Goal: Transaction & Acquisition: Purchase product/service

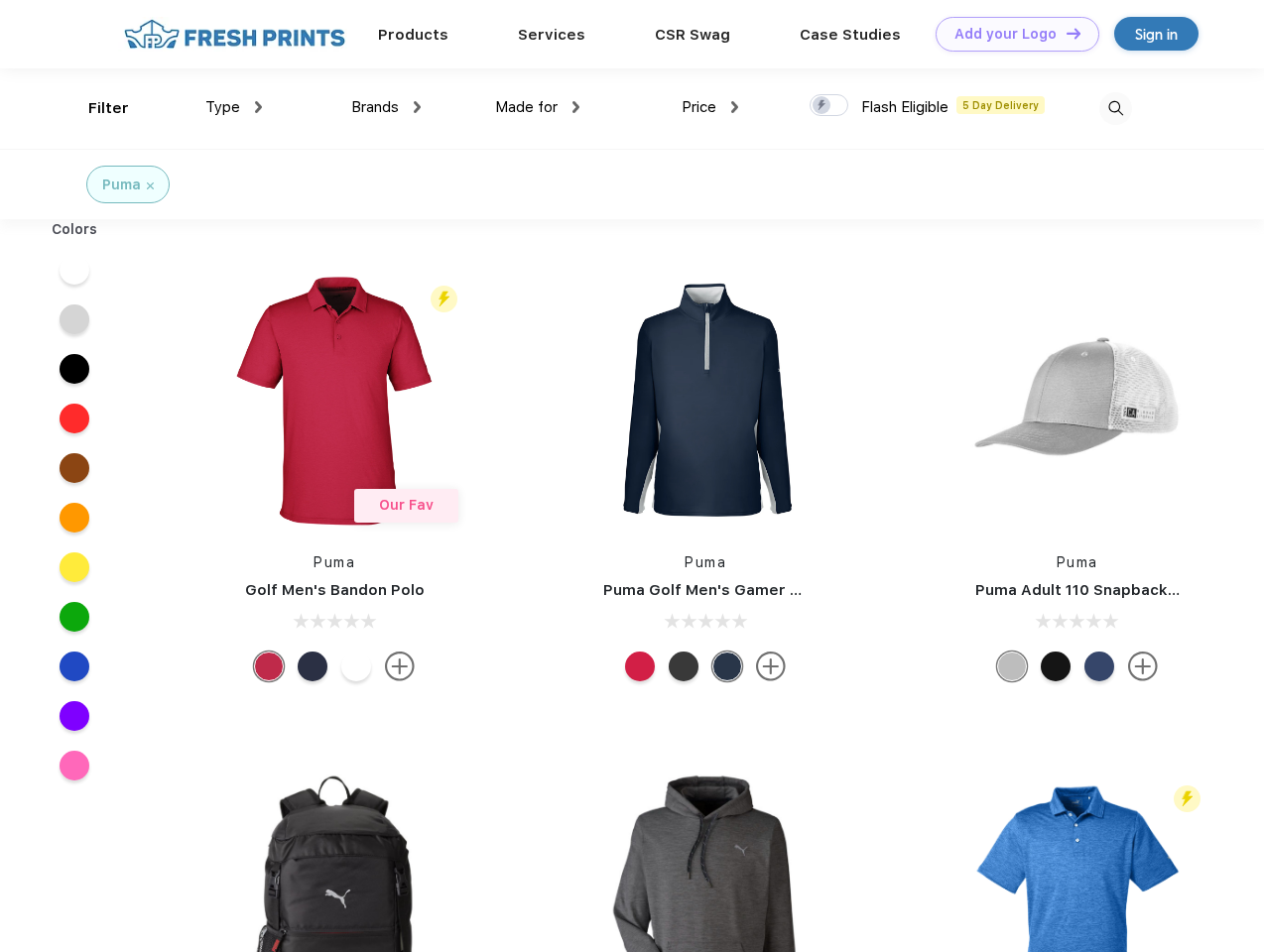
click at [1010, 34] on link "Add your Logo Design Tool" at bounding box center [1017, 34] width 164 height 35
click at [0, 0] on div "Design Tool" at bounding box center [0, 0] width 0 height 0
click at [1064, 33] on link "Add your Logo Design Tool" at bounding box center [1017, 34] width 164 height 35
click at [95, 108] on div "Filter" at bounding box center [108, 108] width 41 height 23
click at [234, 107] on span "Type" at bounding box center [222, 107] width 35 height 18
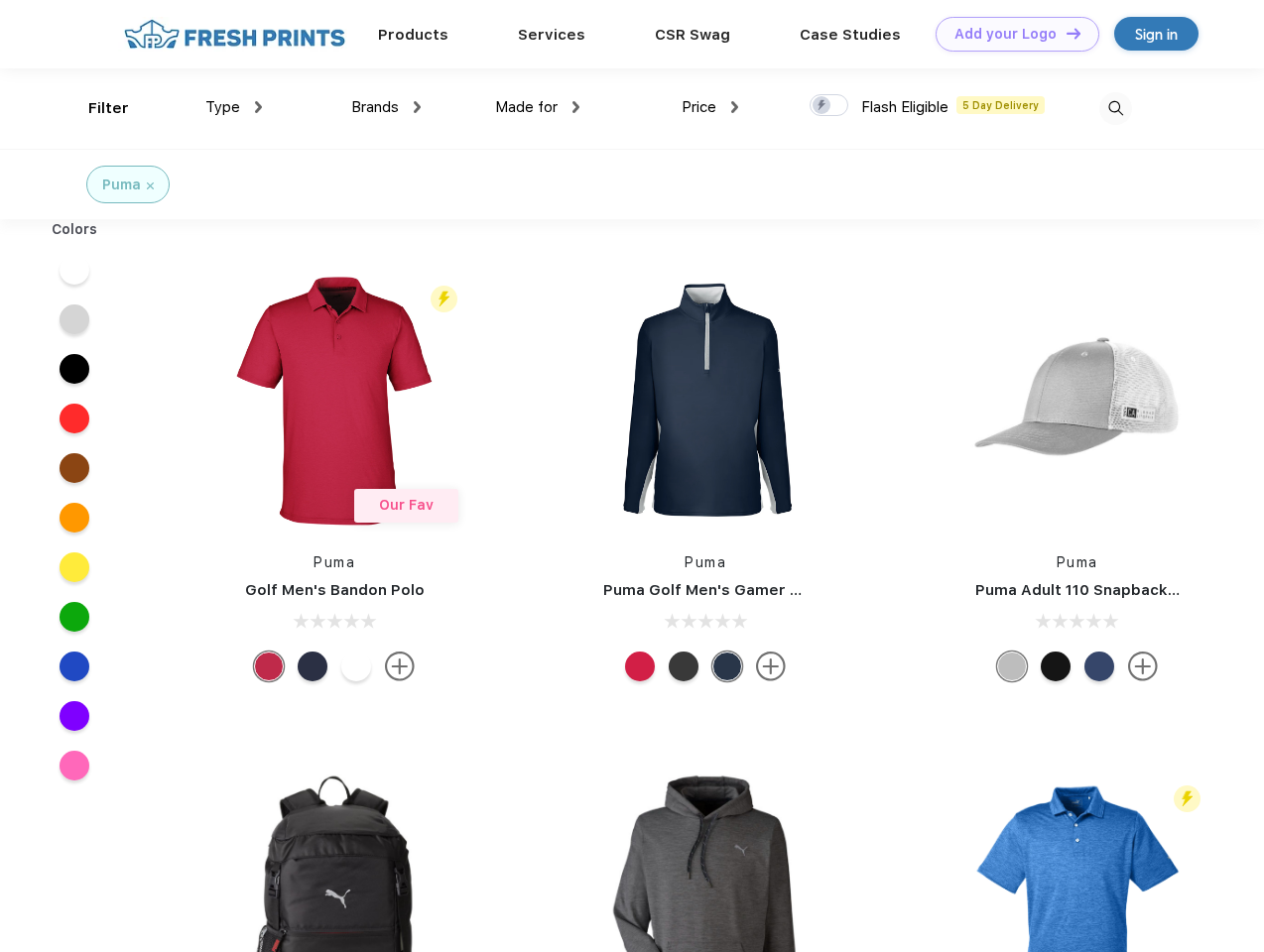
click at [386, 107] on span "Brands" at bounding box center [375, 107] width 48 height 18
click at [537, 107] on span "Made for" at bounding box center [526, 107] width 63 height 18
click at [710, 107] on span "Price" at bounding box center [698, 107] width 35 height 18
click at [829, 106] on div at bounding box center [828, 105] width 39 height 22
click at [822, 106] on input "checkbox" at bounding box center [815, 99] width 13 height 13
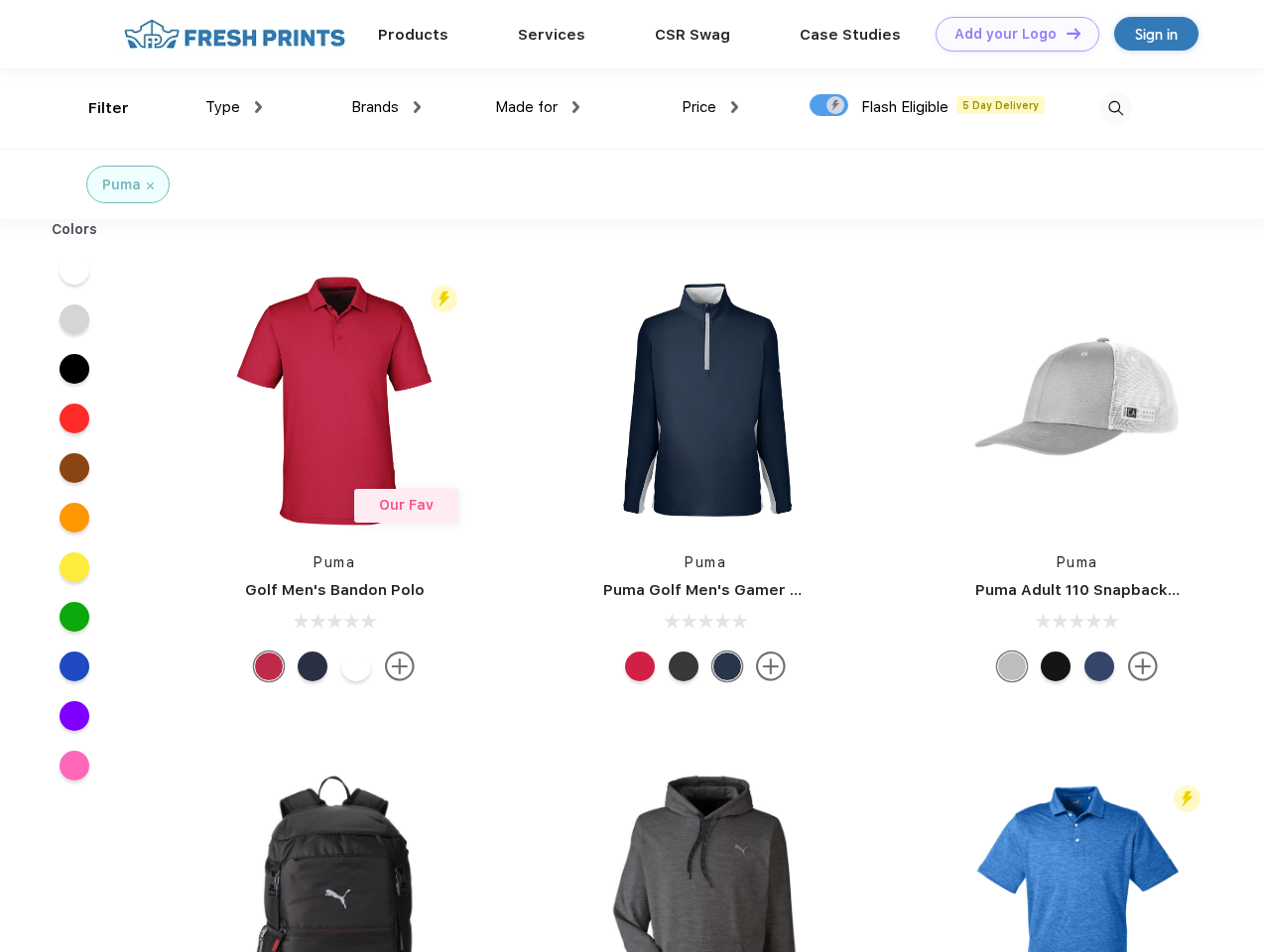
click at [1115, 108] on img at bounding box center [1115, 108] width 33 height 33
